Goal: Use online tool/utility: Utilize a website feature to perform a specific function

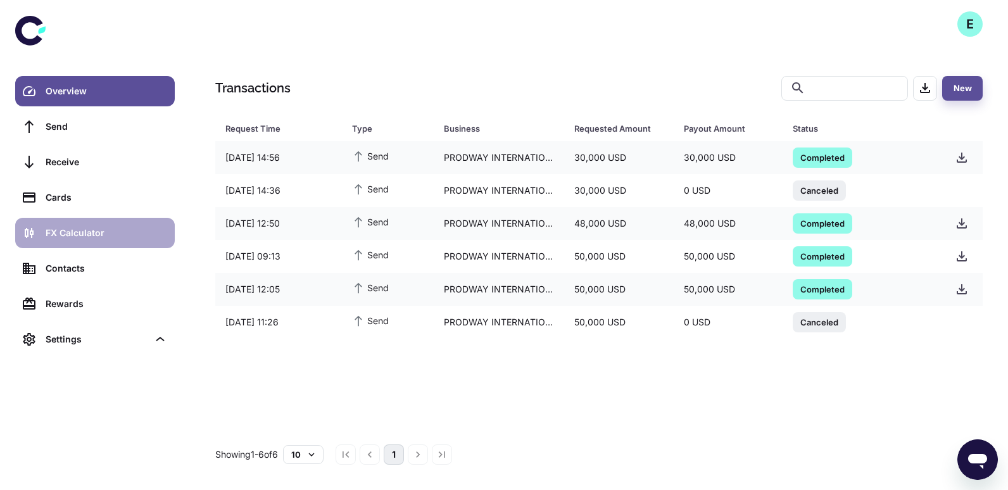
click at [90, 225] on link "FX Calculator" at bounding box center [94, 233] width 159 height 30
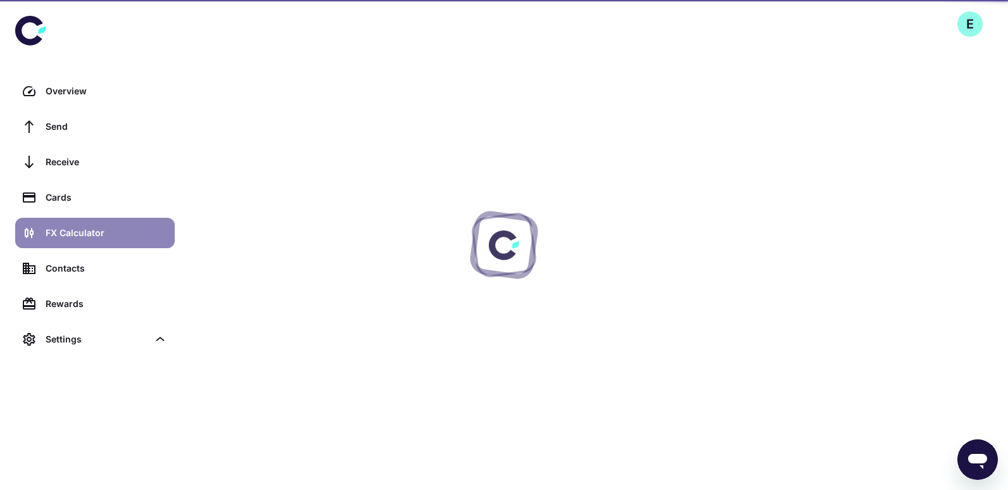
click at [90, 225] on link "FX Calculator" at bounding box center [94, 233] width 159 height 30
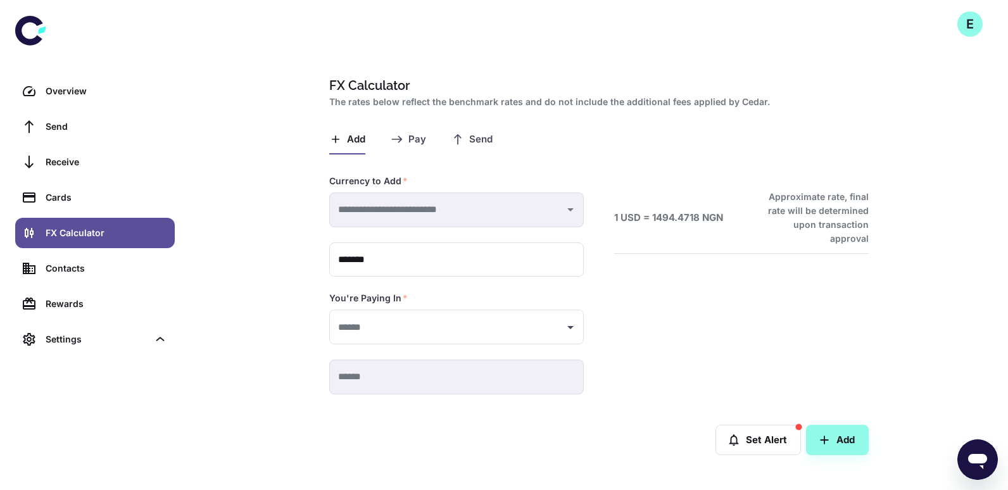
type input "**********"
